Goal: Register for event/course

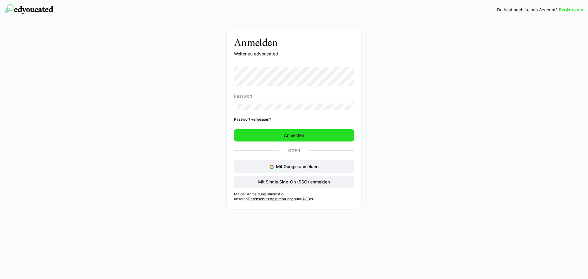
click at [285, 138] on span "Anmelden" at bounding box center [294, 135] width 22 height 6
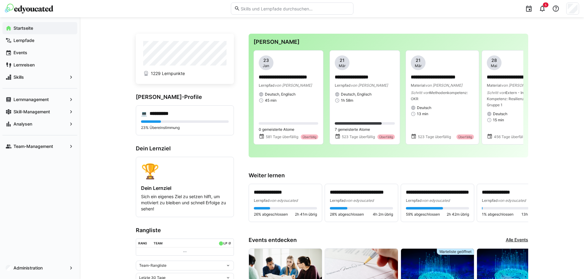
click at [271, 9] on input "text" at bounding box center [295, 9] width 110 height 6
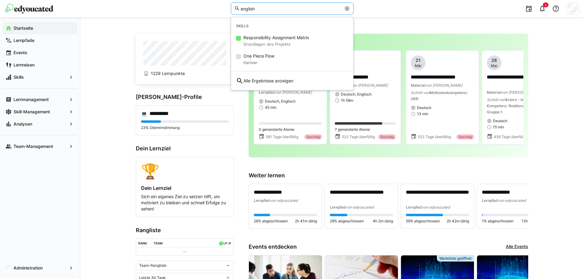
type input "english"
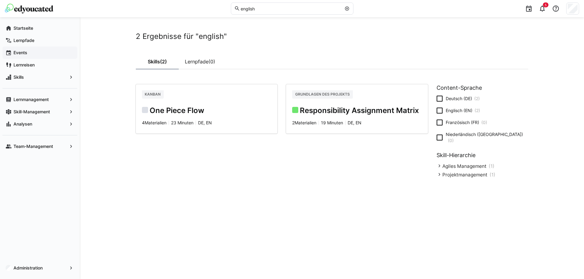
click at [20, 49] on div "Events" at bounding box center [39, 53] width 75 height 12
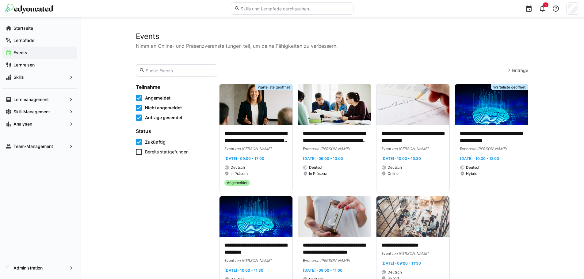
scroll to position [29, 0]
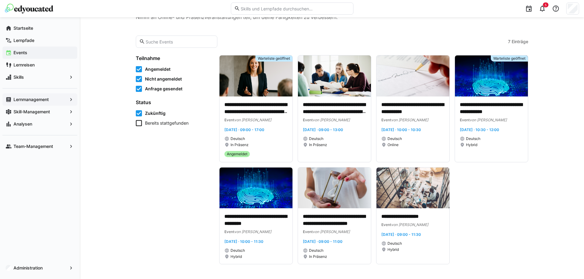
click at [0, 0] on app-navigation-label "Lernmanagement" at bounding box center [0, 0] width 0 height 0
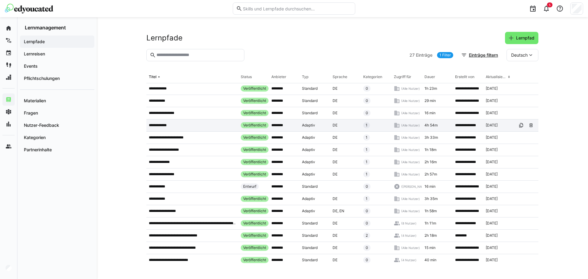
scroll to position [153, 0]
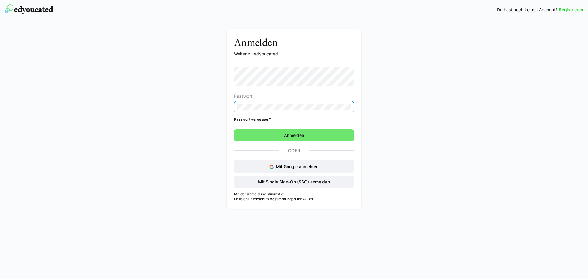
click at [292, 129] on form "Passwort Passwort vergessen? [GEOGRAPHIC_DATA]" at bounding box center [294, 104] width 120 height 75
click at [289, 142] on div "Passwort Passwort vergessen? Anmelden Oder Mit Google anmelden Mit Single Sign-…" at bounding box center [294, 127] width 120 height 121
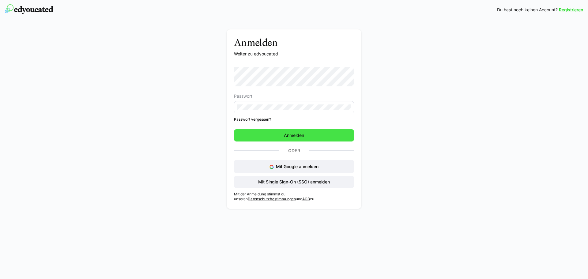
click at [286, 140] on span "Anmelden" at bounding box center [294, 135] width 120 height 12
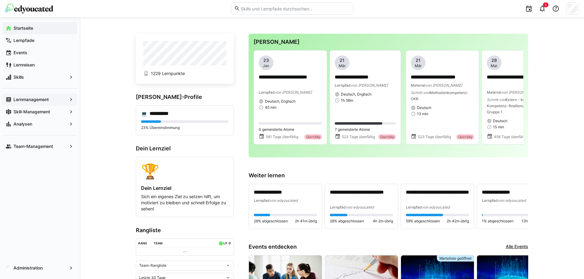
click at [0, 0] on app-navigation-label "Lernmanagement" at bounding box center [0, 0] width 0 height 0
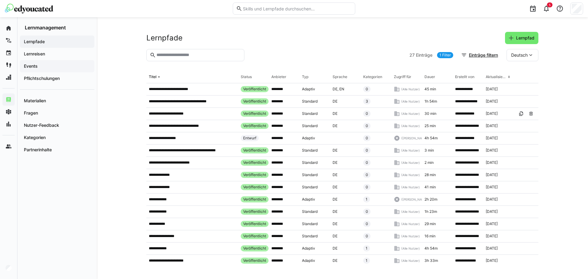
click at [47, 68] on span "Events" at bounding box center [57, 66] width 68 height 6
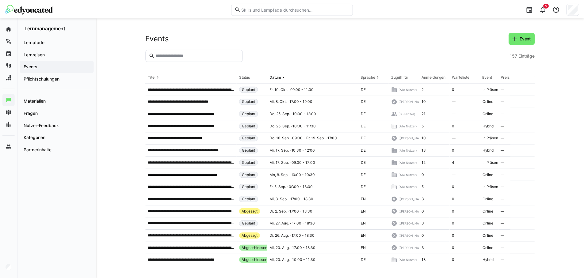
scroll to position [153, 0]
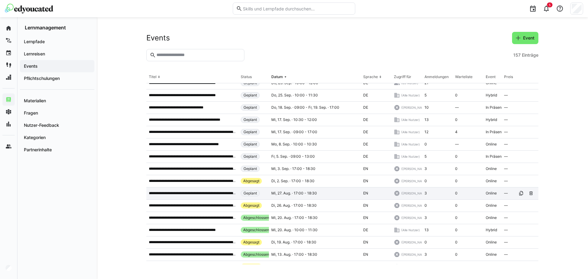
click at [158, 199] on div "**********" at bounding box center [192, 193] width 92 height 12
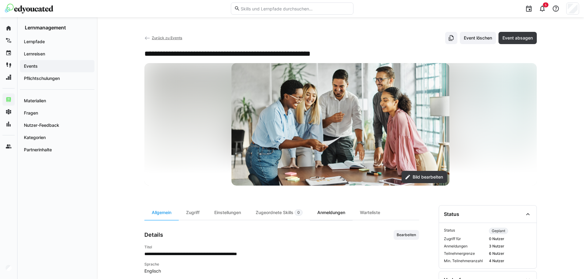
click at [324, 214] on div "Anmeldungen" at bounding box center [331, 212] width 43 height 15
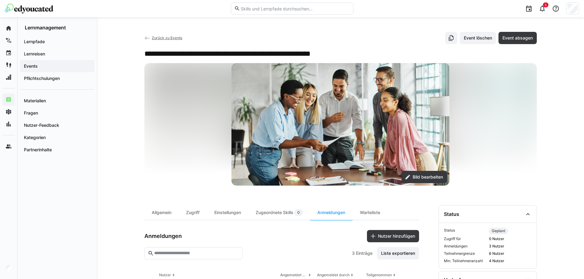
click at [150, 39] on link "Zurück zu Events" at bounding box center [163, 38] width 38 height 5
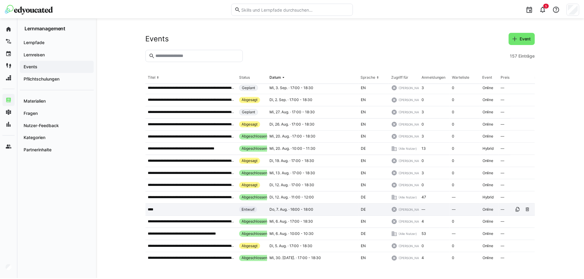
scroll to position [245, 0]
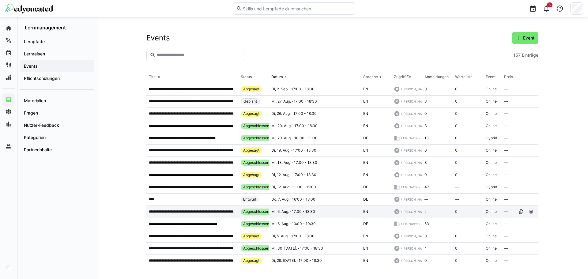
click at [197, 215] on div "**********" at bounding box center [192, 212] width 92 height 12
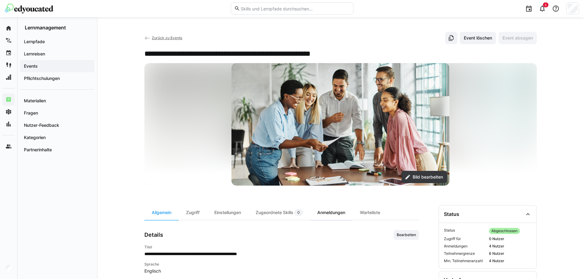
click at [317, 217] on div "Anmeldungen" at bounding box center [331, 212] width 43 height 15
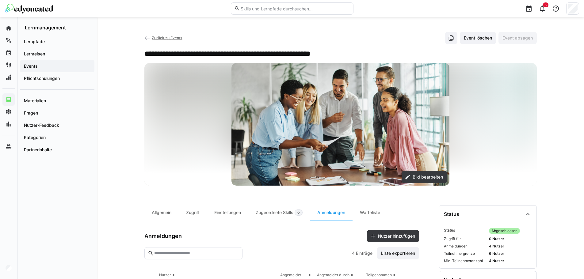
click at [146, 39] on eds-icon at bounding box center [147, 38] width 6 height 6
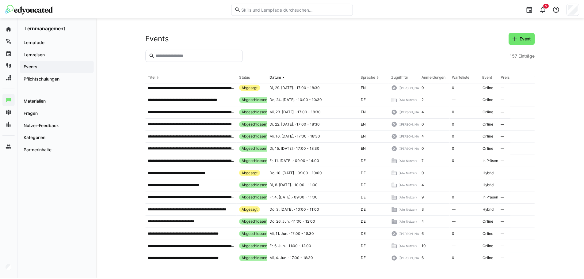
scroll to position [429, 0]
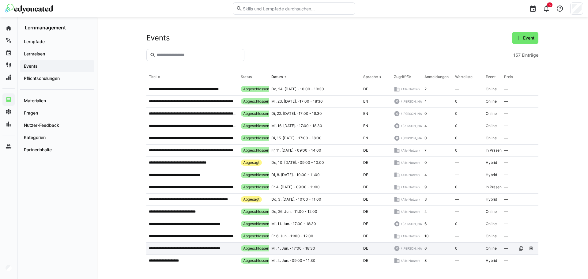
click at [222, 246] on div "**********" at bounding box center [192, 249] width 92 height 12
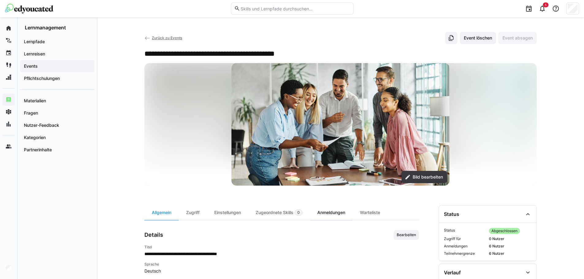
click at [319, 212] on div "Anmeldungen" at bounding box center [331, 212] width 43 height 15
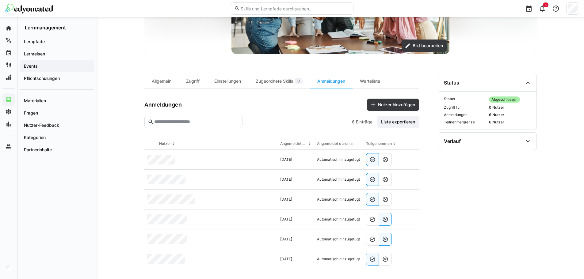
scroll to position [136, 0]
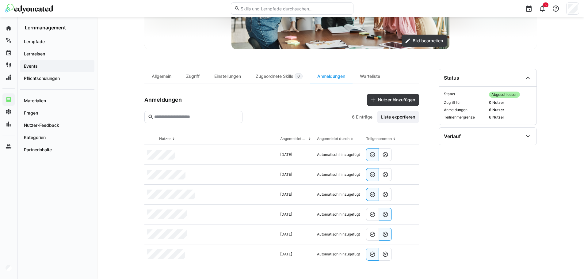
click at [42, 10] on img at bounding box center [29, 9] width 48 height 10
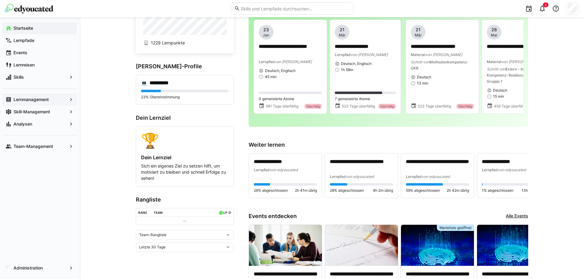
scroll to position [153, 0]
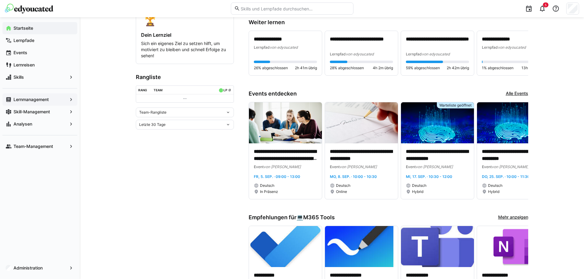
click at [0, 0] on app-navigation-label "Lernmanagement" at bounding box center [0, 0] width 0 height 0
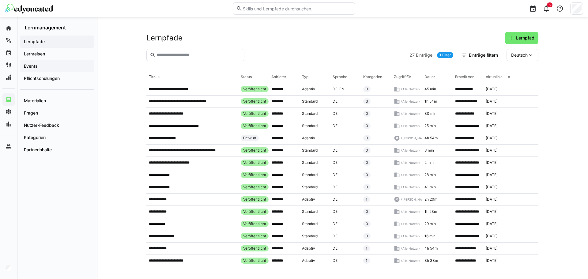
click at [69, 66] on span "Events" at bounding box center [57, 66] width 68 height 6
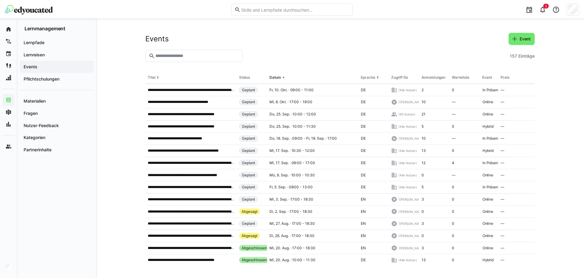
scroll to position [123, 0]
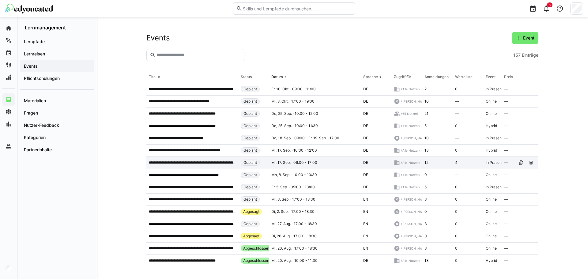
click at [177, 165] on div "**********" at bounding box center [192, 163] width 92 height 12
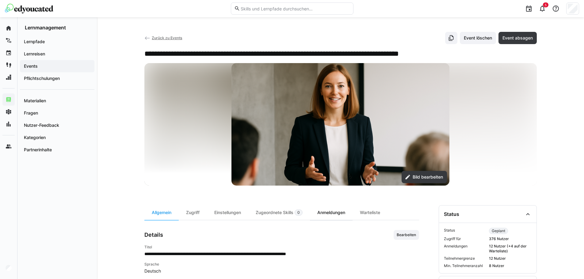
click at [320, 211] on div "Anmeldungen" at bounding box center [331, 212] width 43 height 15
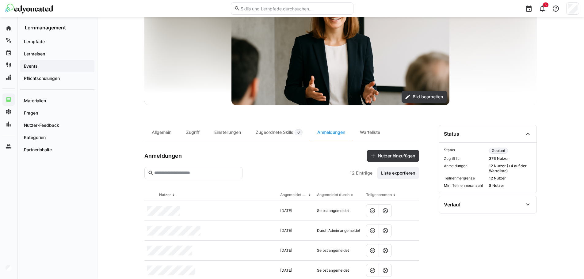
scroll to position [72, 0]
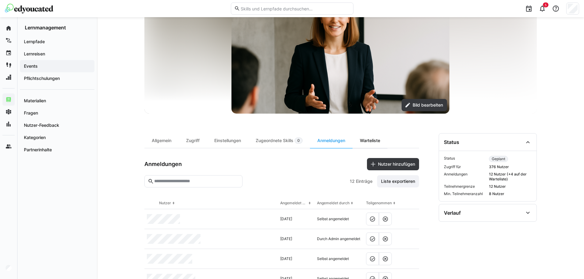
click at [364, 142] on div "Warteliste" at bounding box center [369, 140] width 35 height 15
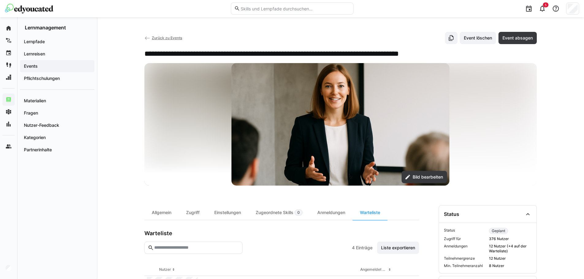
click at [42, 7] on img at bounding box center [29, 9] width 48 height 10
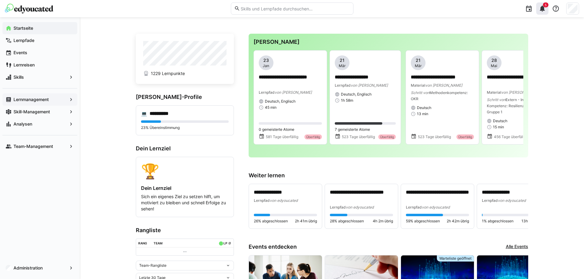
click at [542, 11] on eds-icon at bounding box center [541, 8] width 7 height 7
